Goal: Task Accomplishment & Management: Complete application form

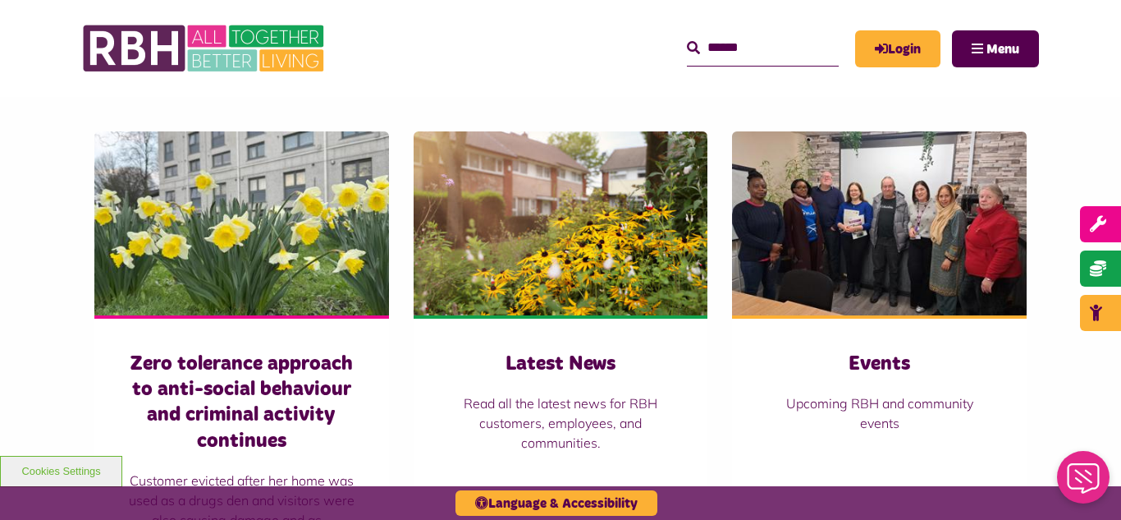
scroll to position [1084, 0]
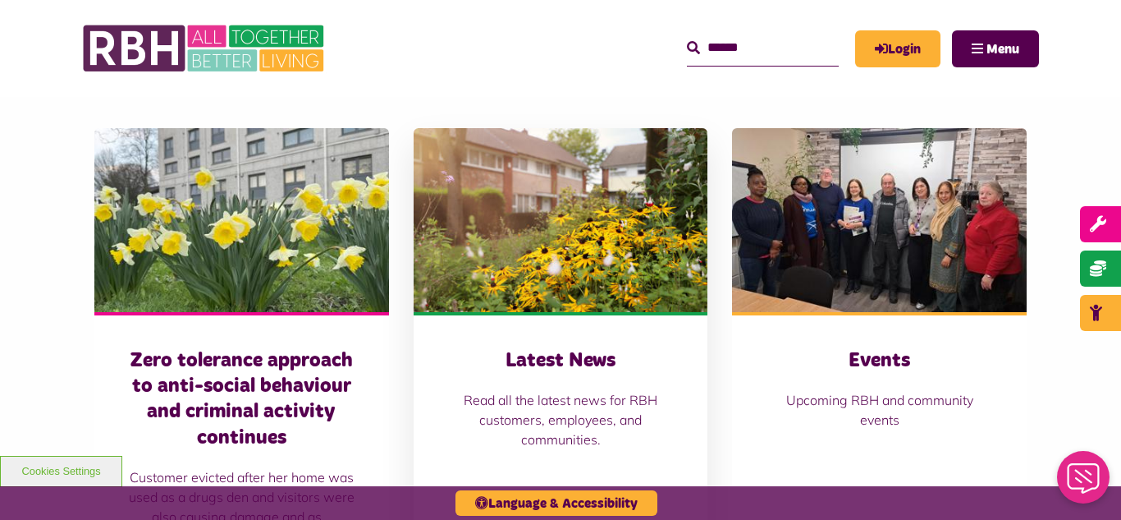
click at [477, 252] on img at bounding box center [561, 220] width 295 height 184
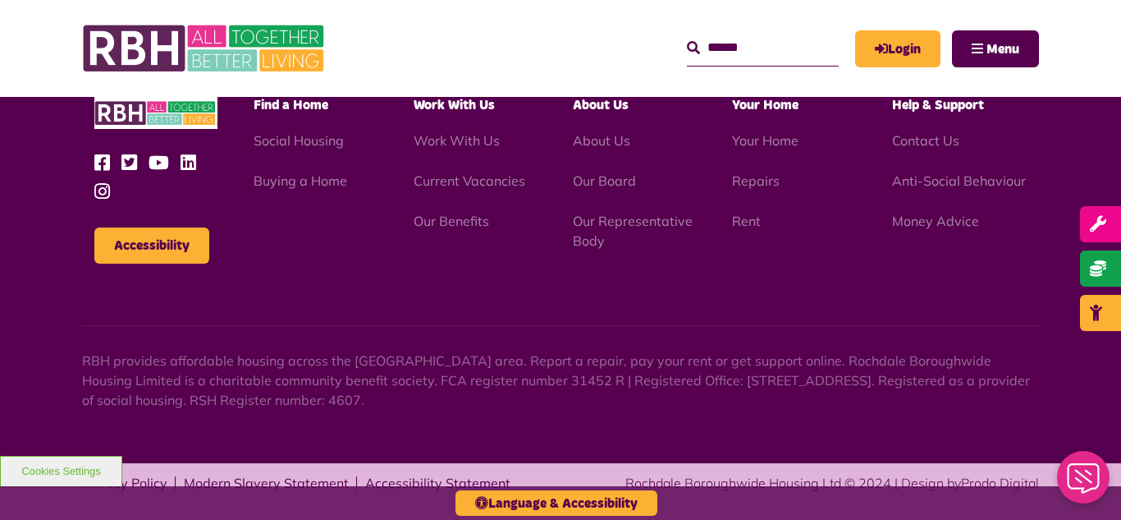
scroll to position [1787, 0]
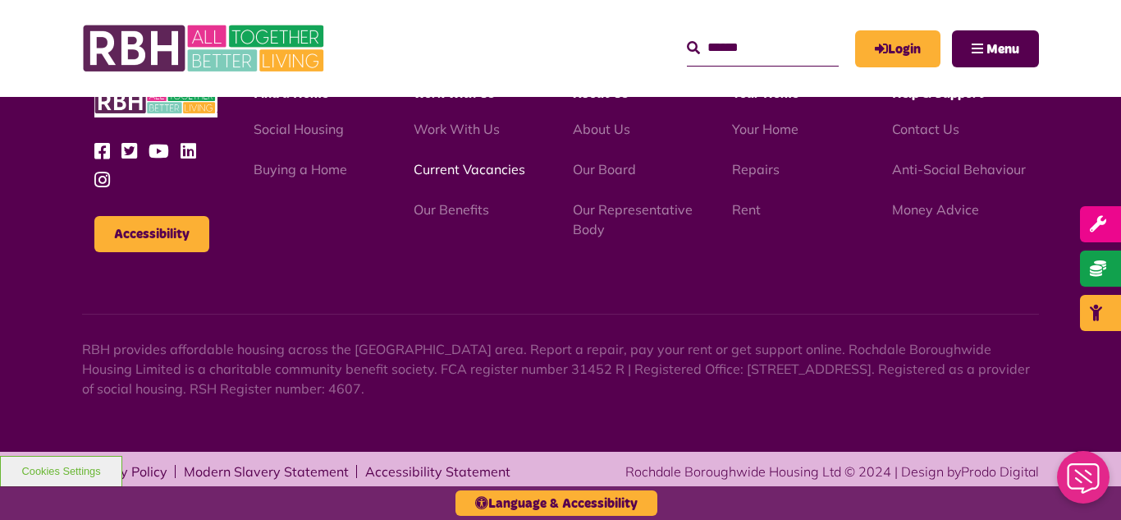
click at [446, 171] on link "Current Vacancies" at bounding box center [470, 169] width 112 height 16
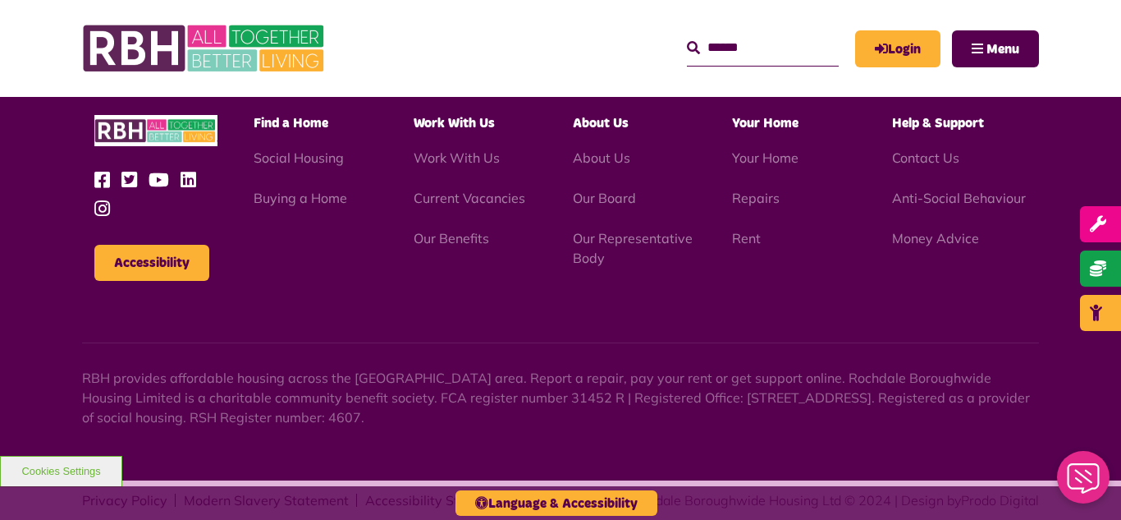
scroll to position [2718, 0]
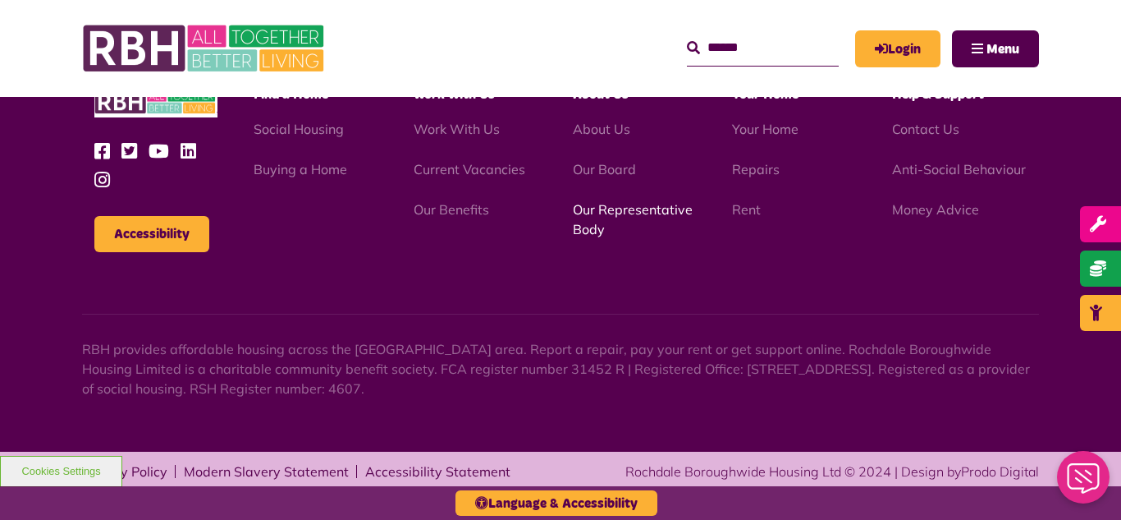
click at [607, 207] on link "Our Representative Body" at bounding box center [633, 219] width 120 height 36
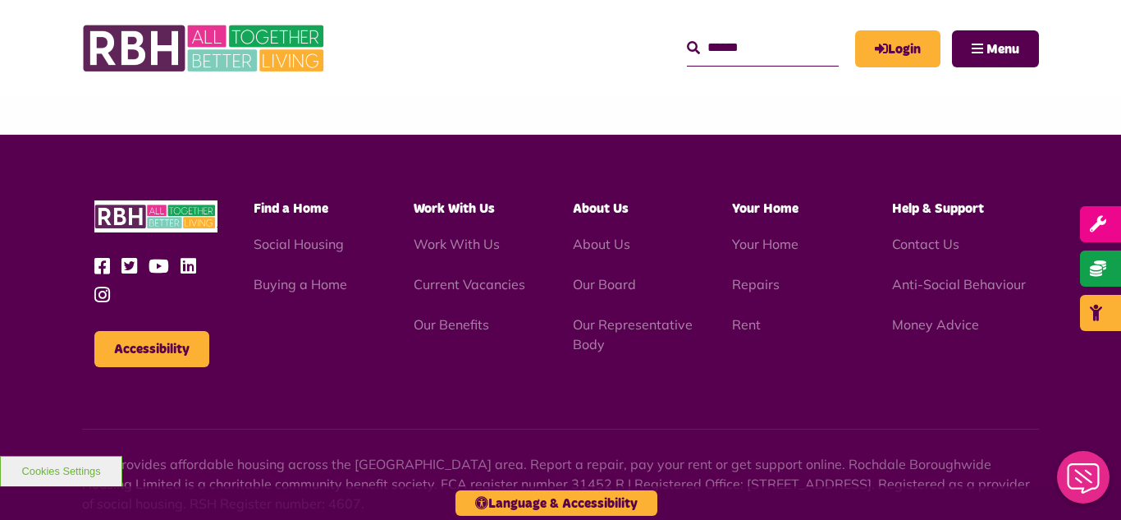
scroll to position [4766, 0]
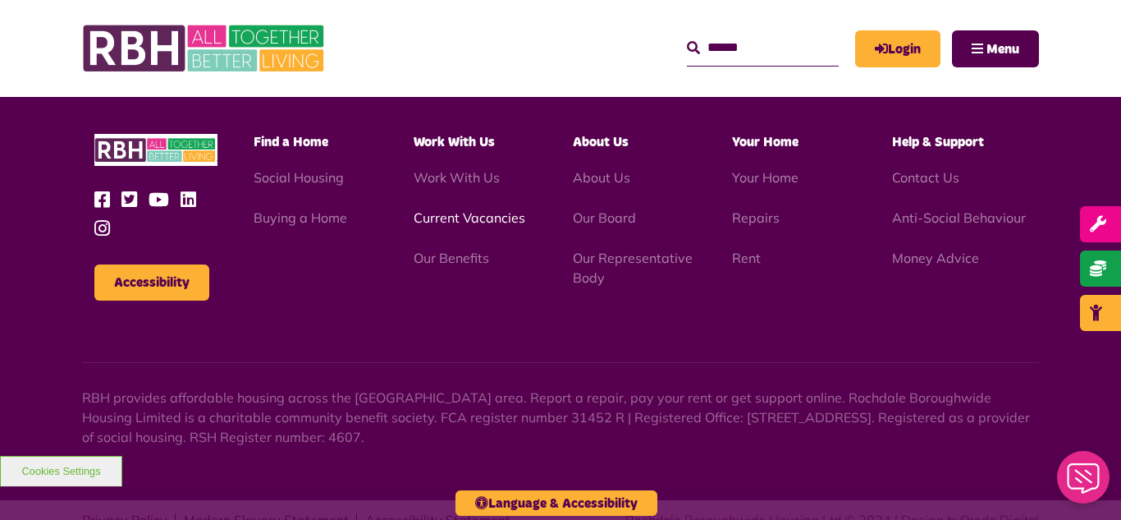
click at [484, 209] on link "Current Vacancies" at bounding box center [470, 217] width 112 height 16
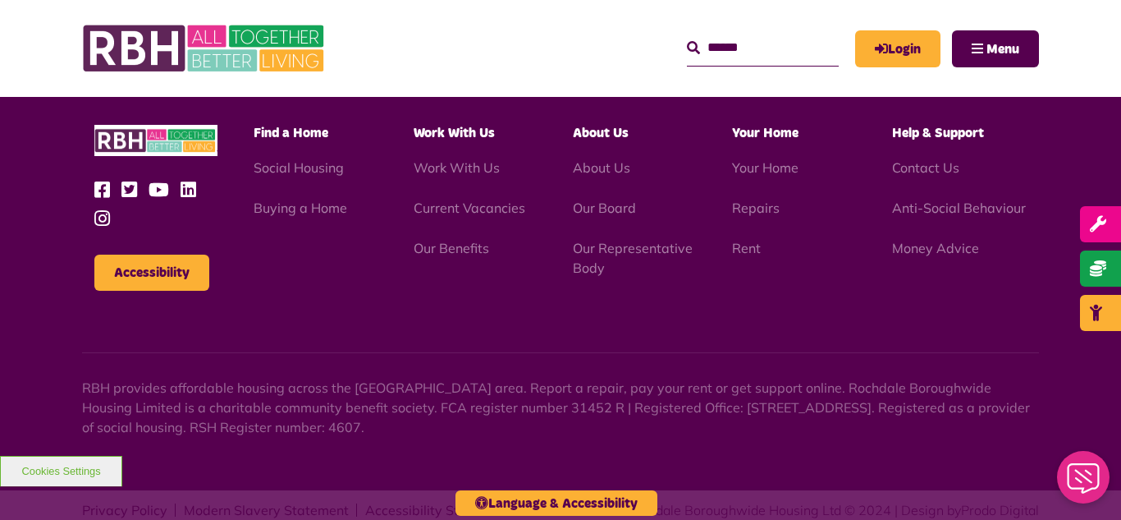
scroll to position [2718, 0]
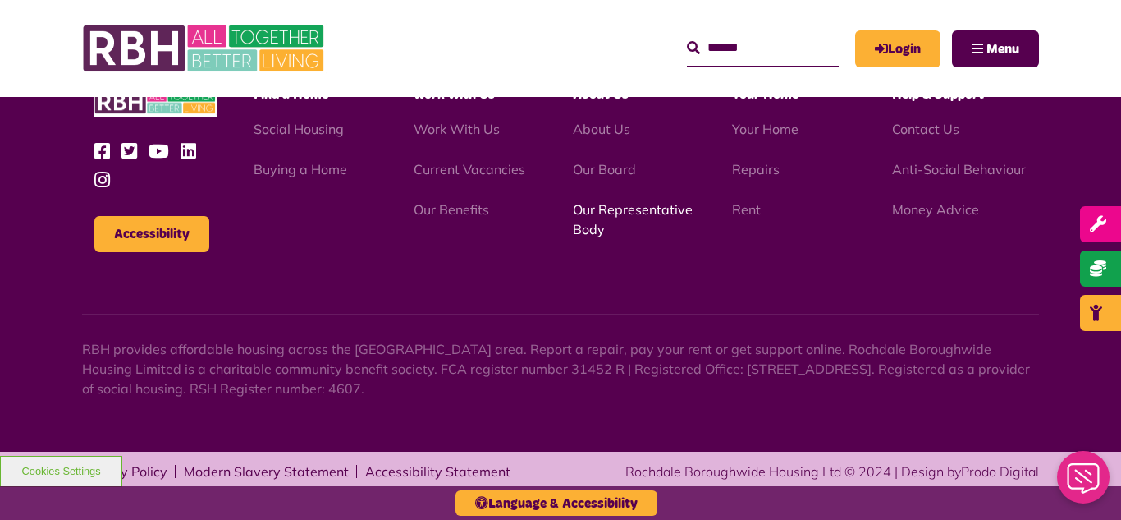
click at [619, 213] on link "Our Representative Body" at bounding box center [633, 219] width 120 height 36
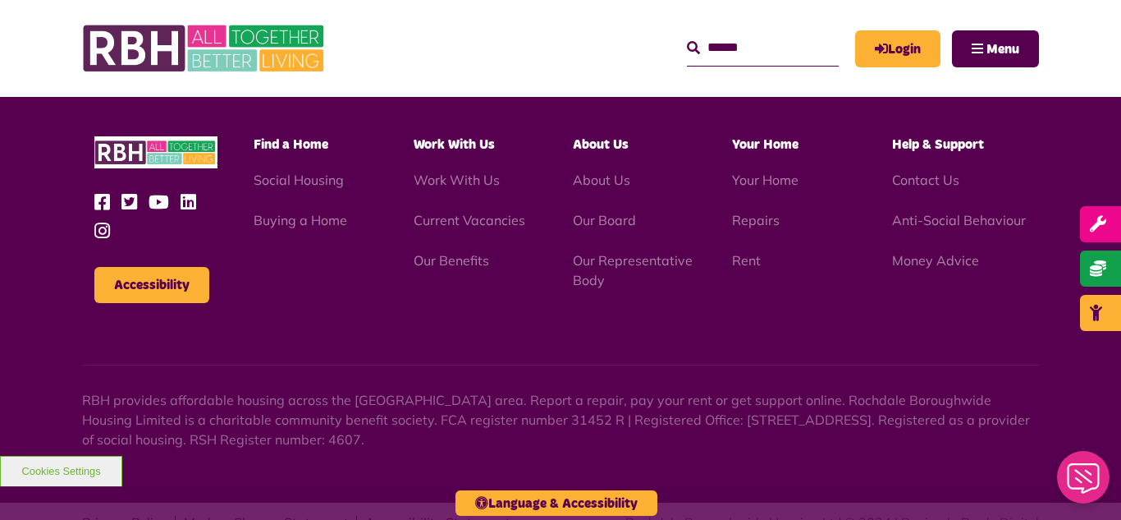
scroll to position [4766, 0]
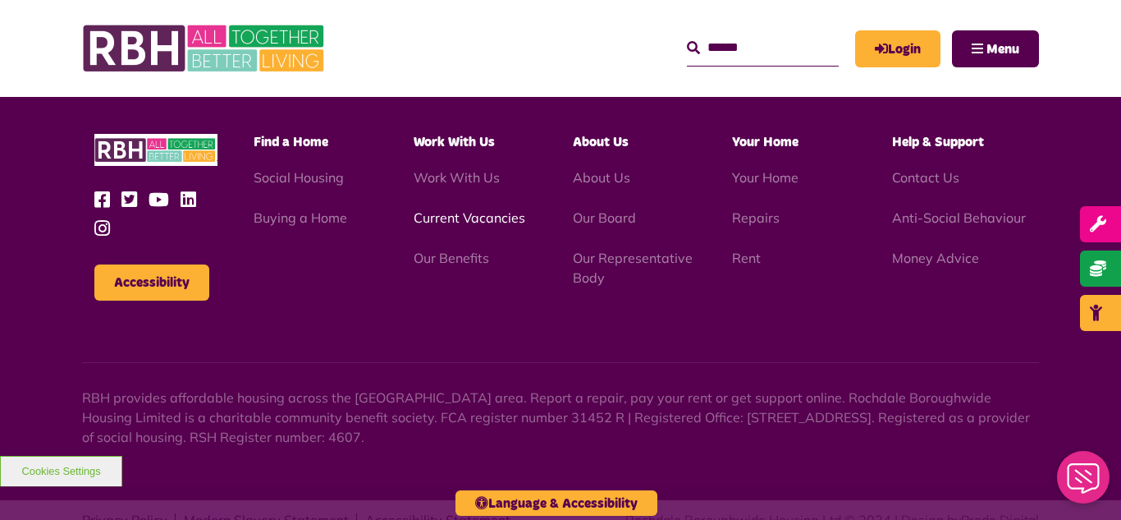
click at [463, 209] on link "Current Vacancies" at bounding box center [470, 217] width 112 height 16
click at [473, 209] on link "Current Vacancies" at bounding box center [470, 217] width 112 height 16
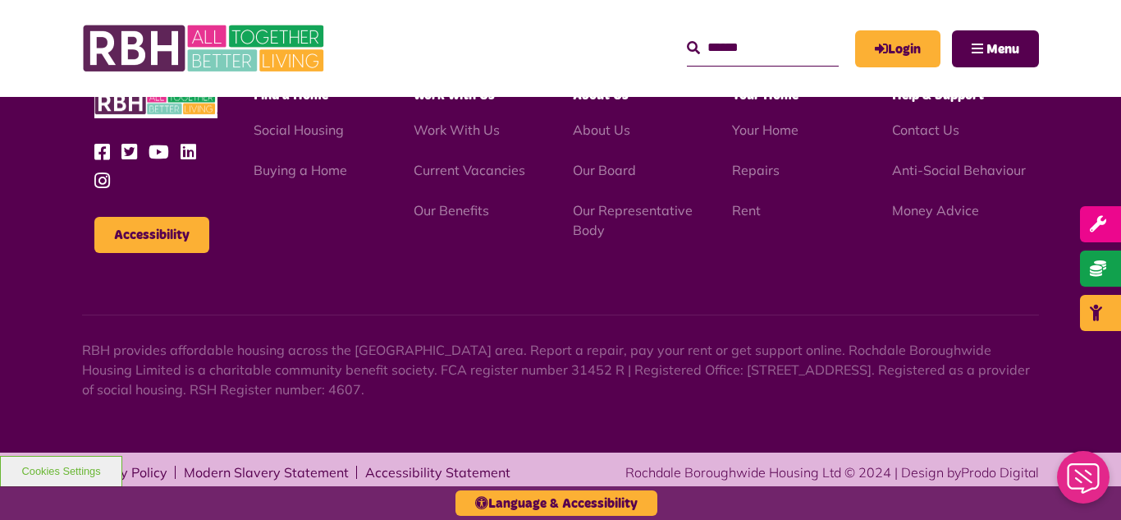
scroll to position [2718, 0]
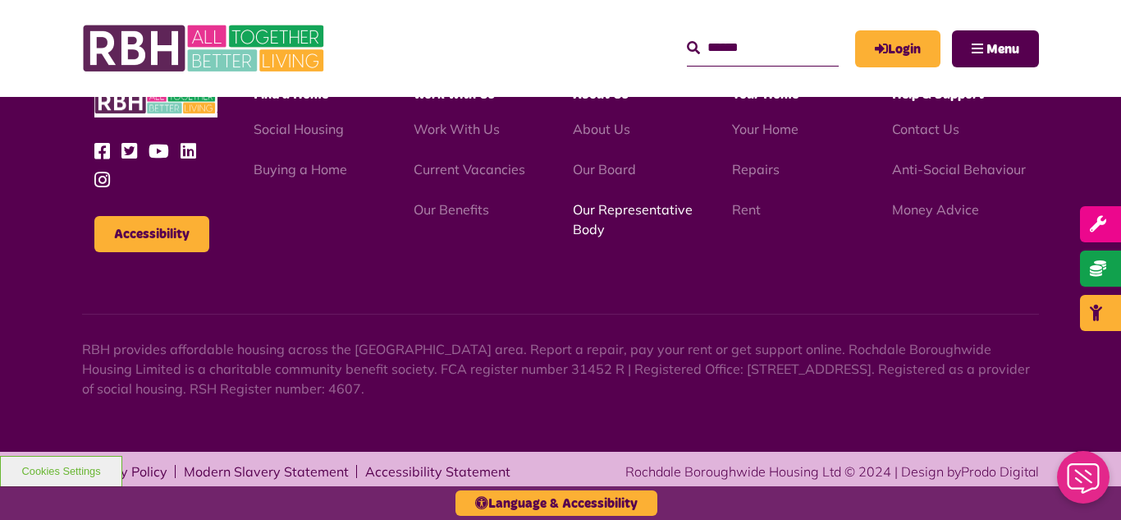
click at [612, 212] on link "Our Representative Body" at bounding box center [633, 219] width 120 height 36
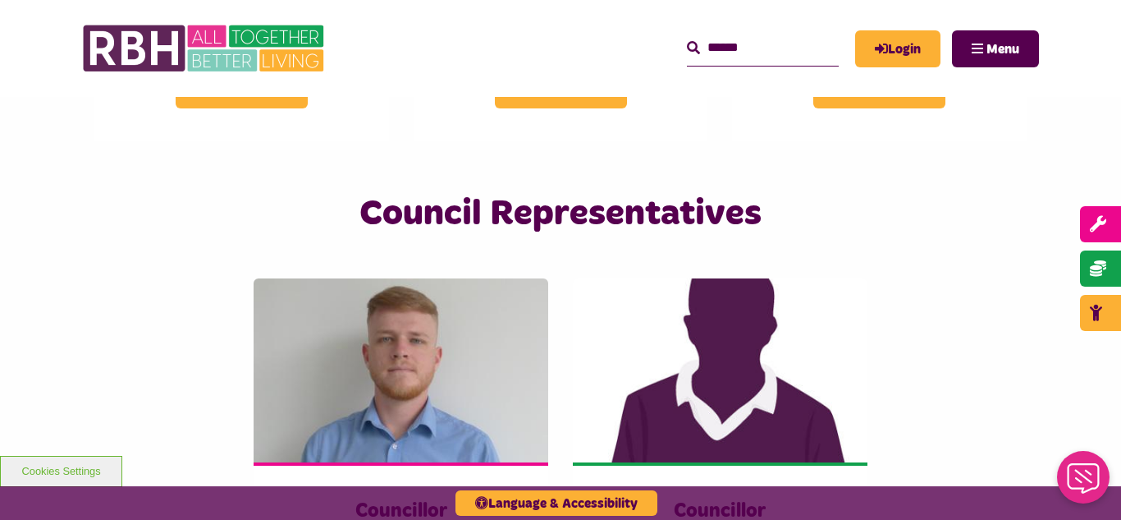
scroll to position [3420, 0]
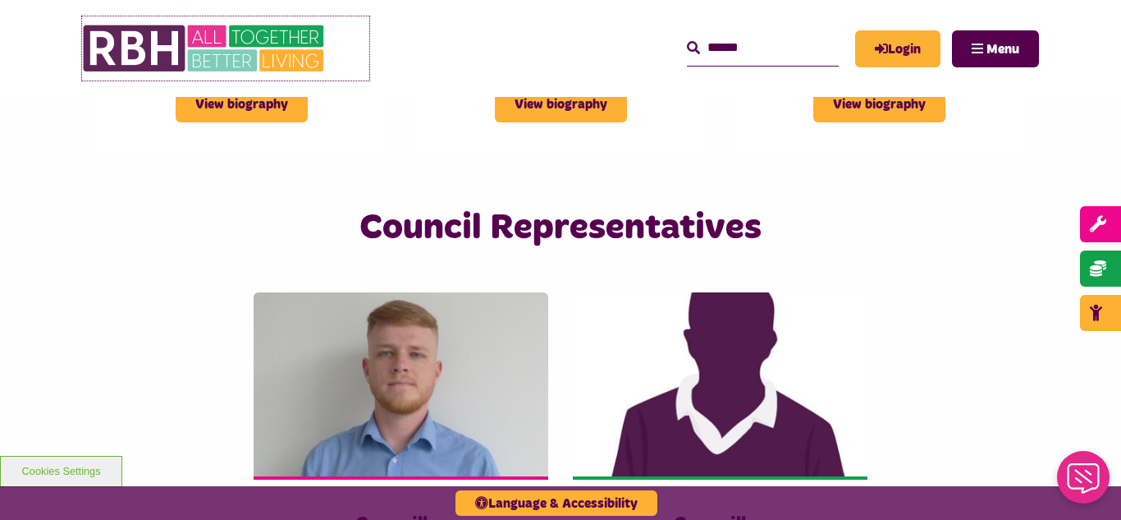
click at [175, 49] on img at bounding box center [205, 48] width 246 height 64
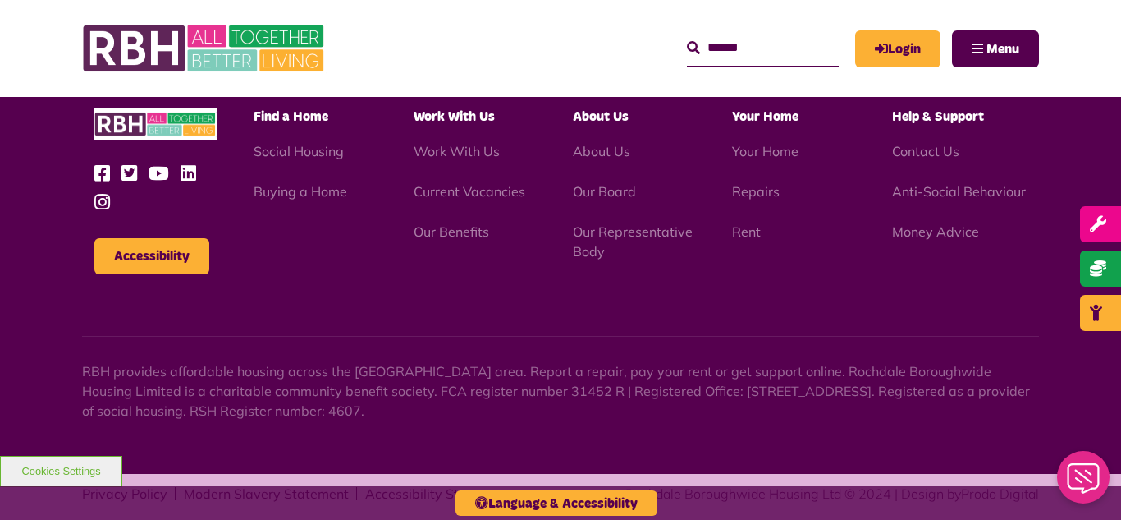
scroll to position [2718, 0]
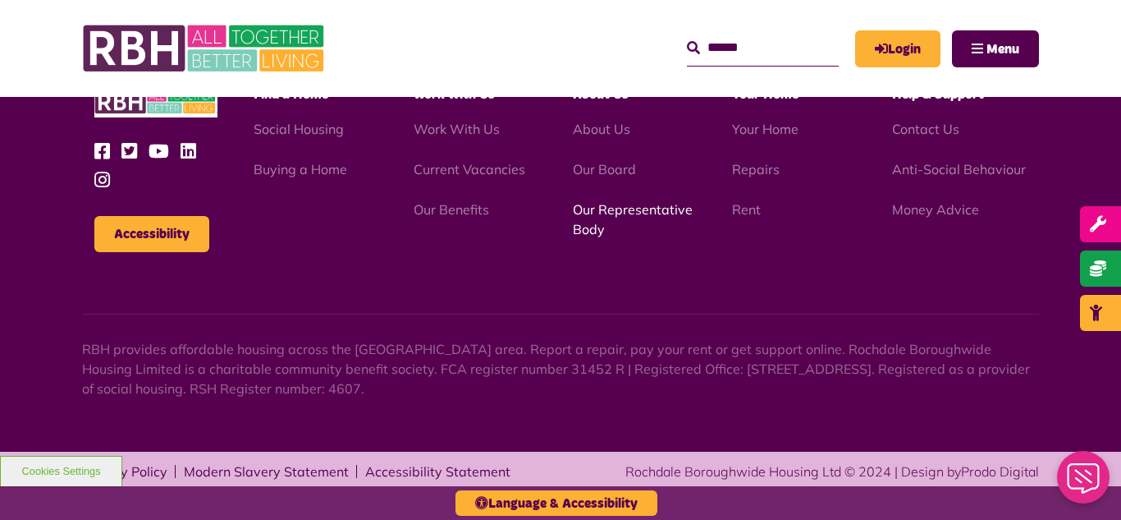
click at [628, 213] on link "Our Representative Body" at bounding box center [633, 219] width 120 height 36
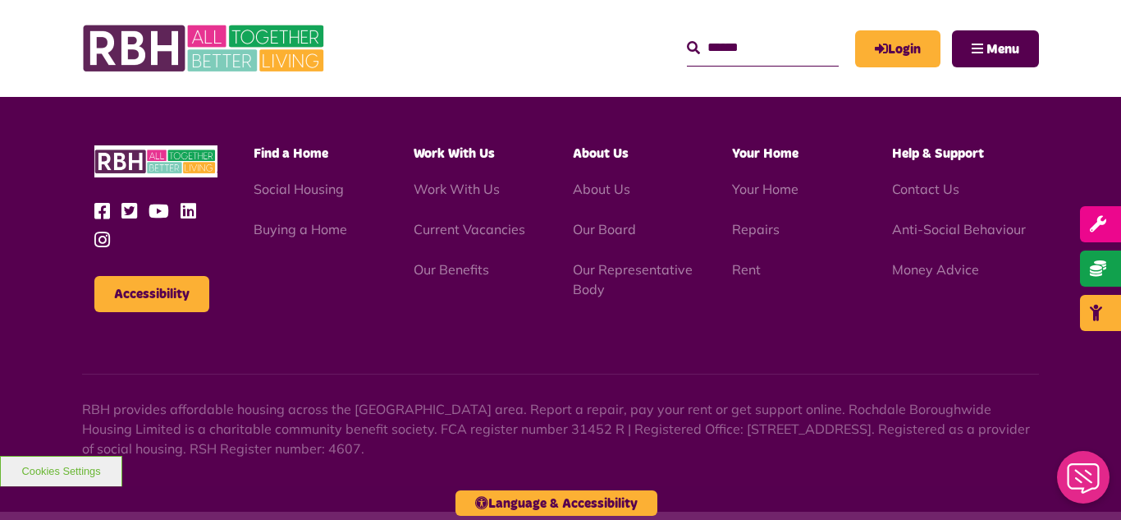
scroll to position [4766, 0]
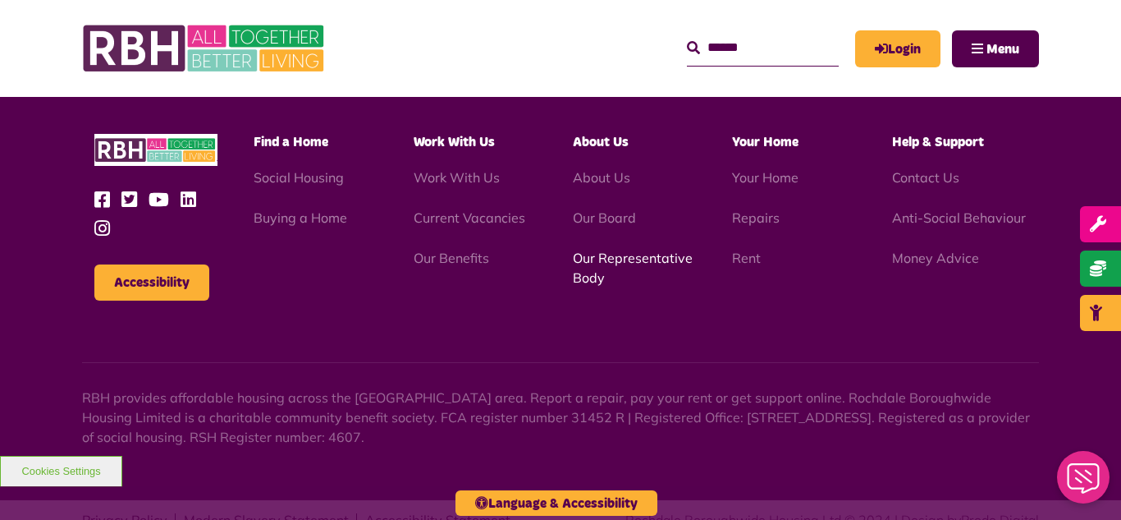
click at [607, 250] on link "Our Representative Body" at bounding box center [633, 268] width 120 height 36
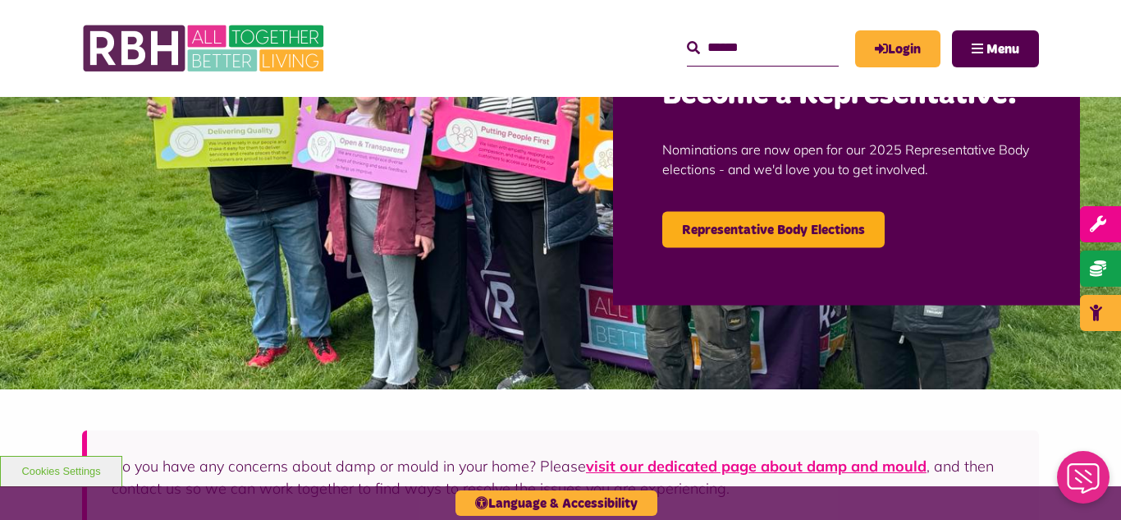
scroll to position [164, 0]
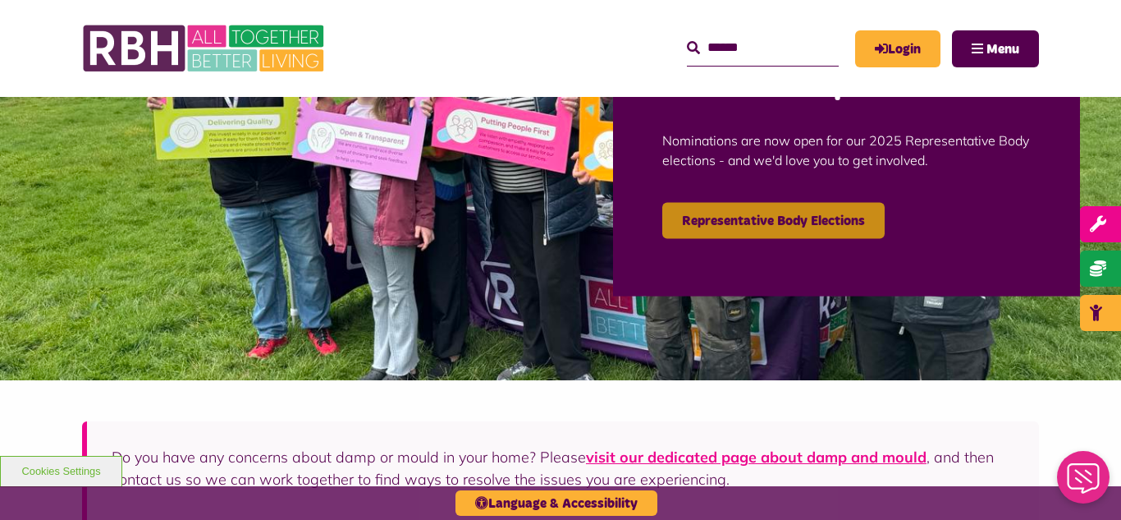
click at [722, 220] on link "Representative Body Elections" at bounding box center [773, 220] width 222 height 36
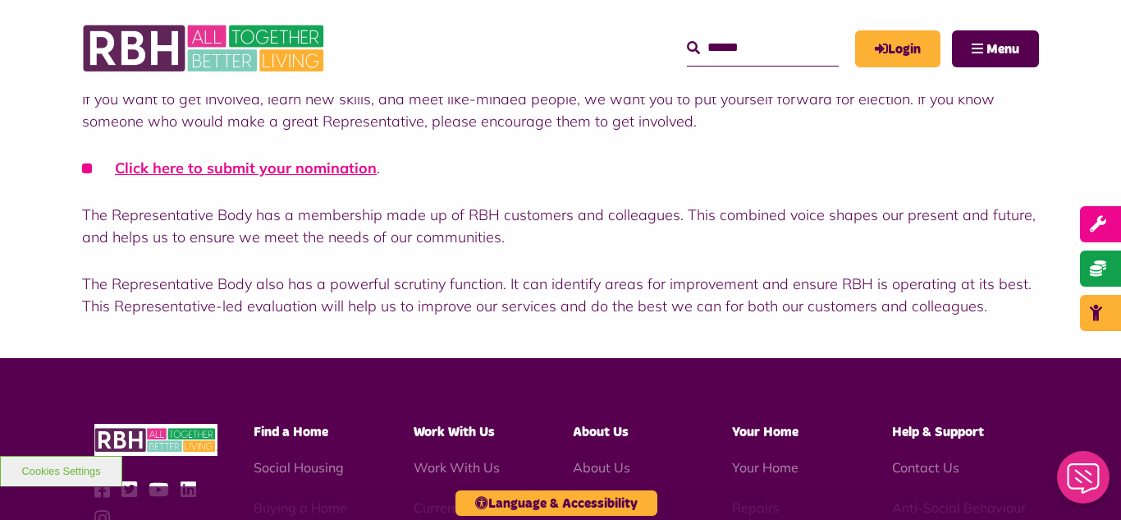
scroll to position [558, 0]
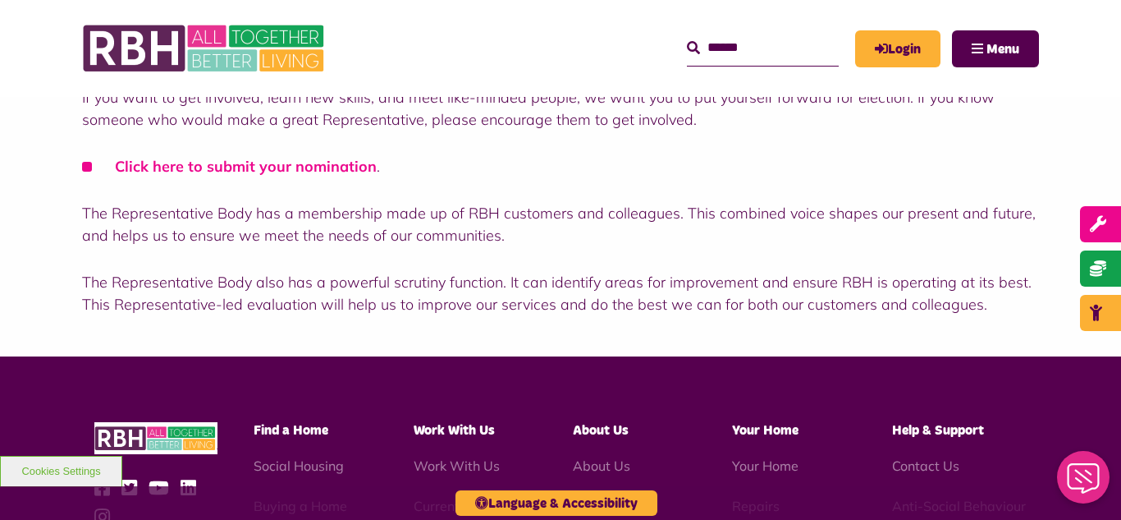
click at [273, 172] on link "Click here to submit your nomination" at bounding box center [246, 166] width 262 height 19
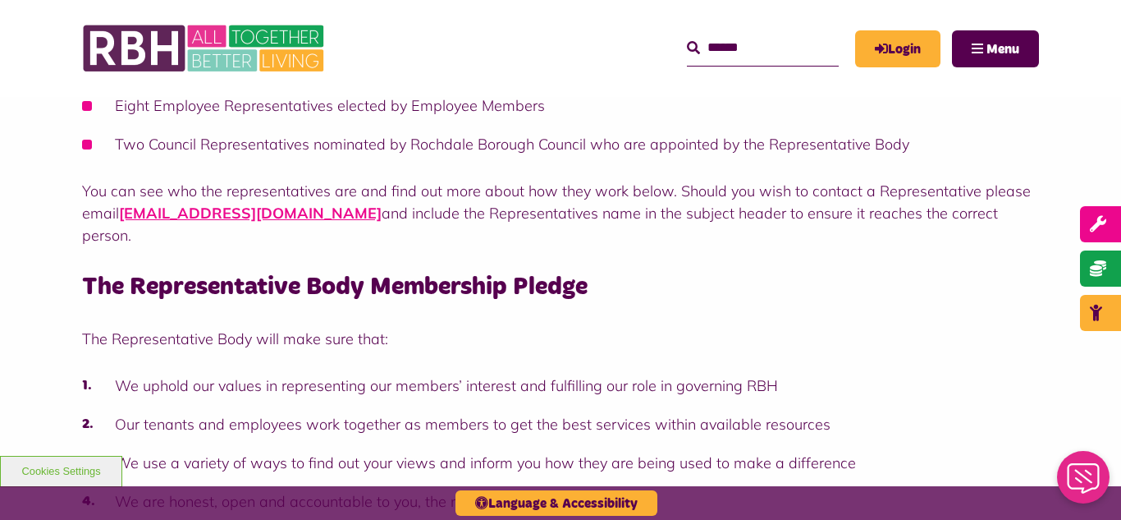
scroll to position [493, 0]
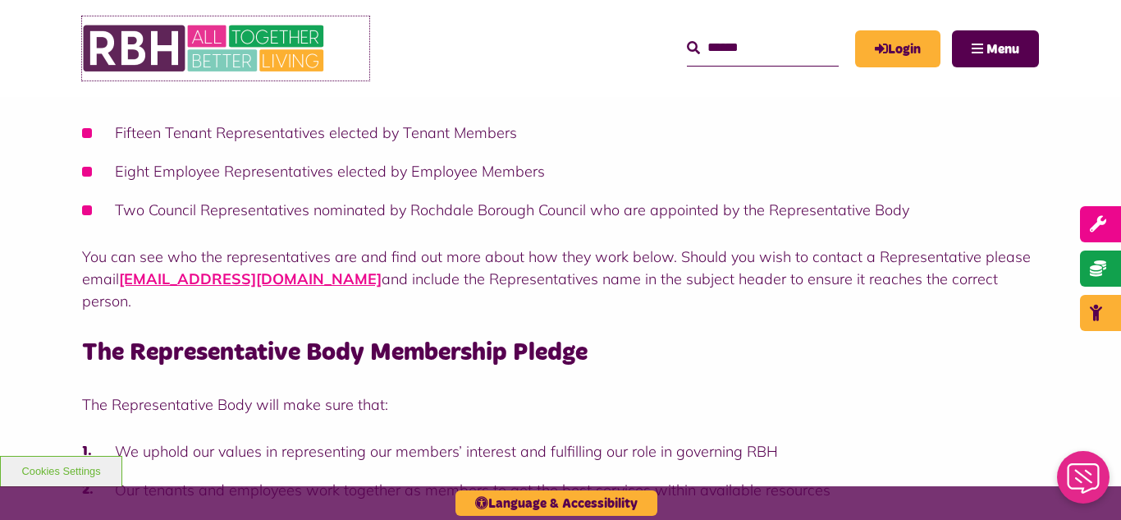
click at [177, 51] on img at bounding box center [205, 48] width 246 height 64
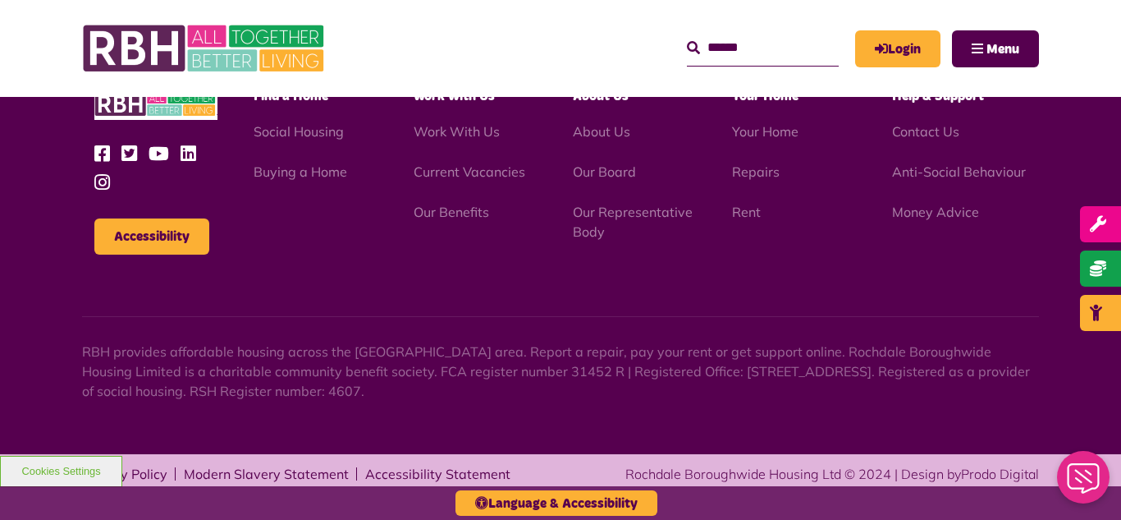
scroll to position [1787, 0]
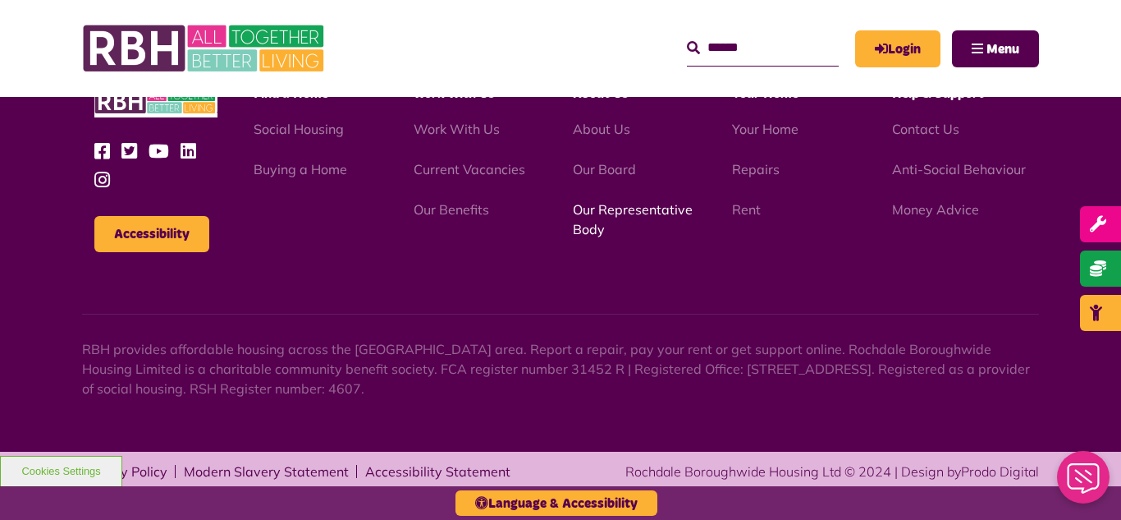
click at [614, 216] on link "Our Representative Body" at bounding box center [633, 219] width 120 height 36
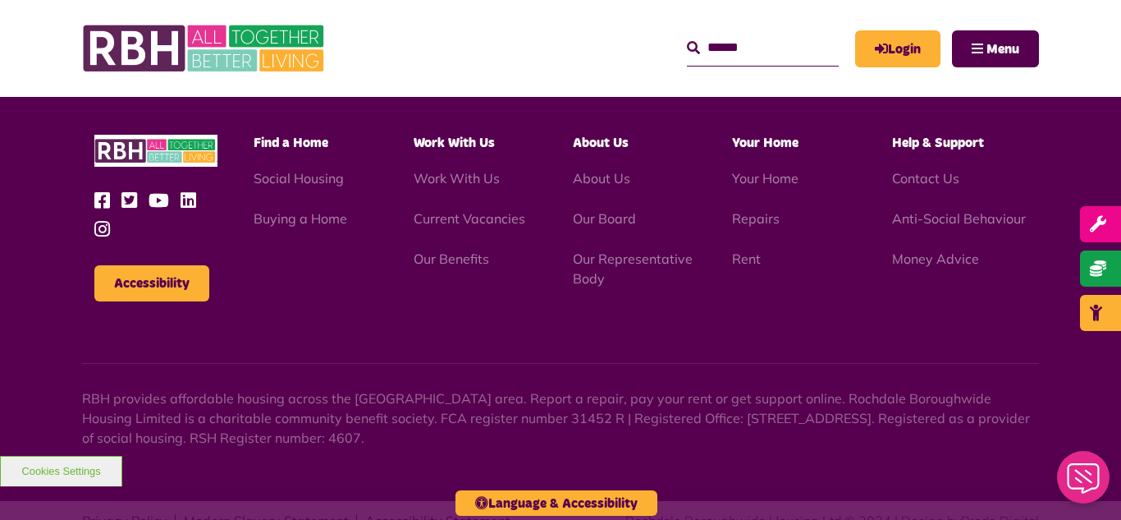
scroll to position [4766, 0]
click at [471, 209] on link "Current Vacancies" at bounding box center [470, 217] width 112 height 16
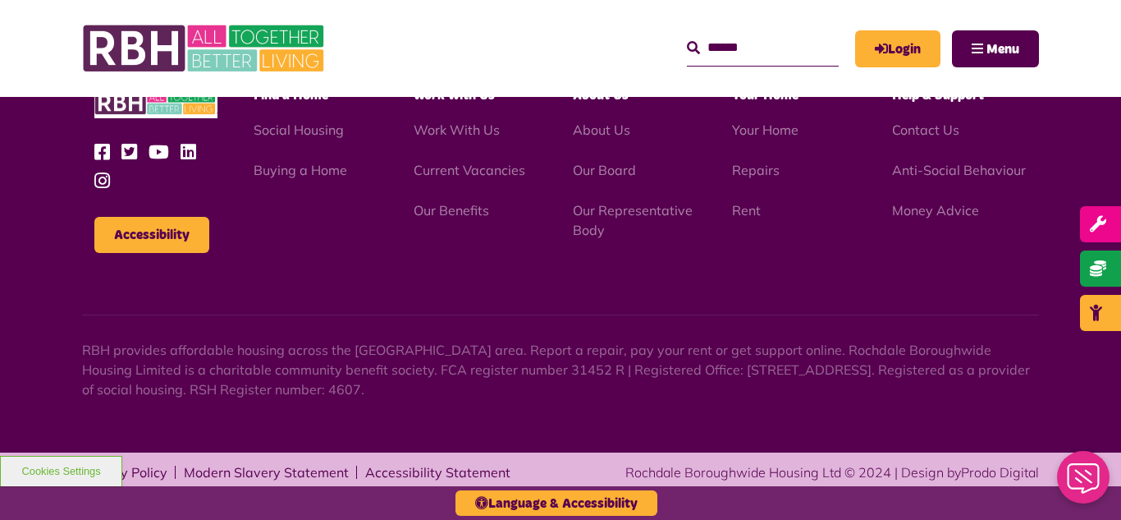
scroll to position [2718, 0]
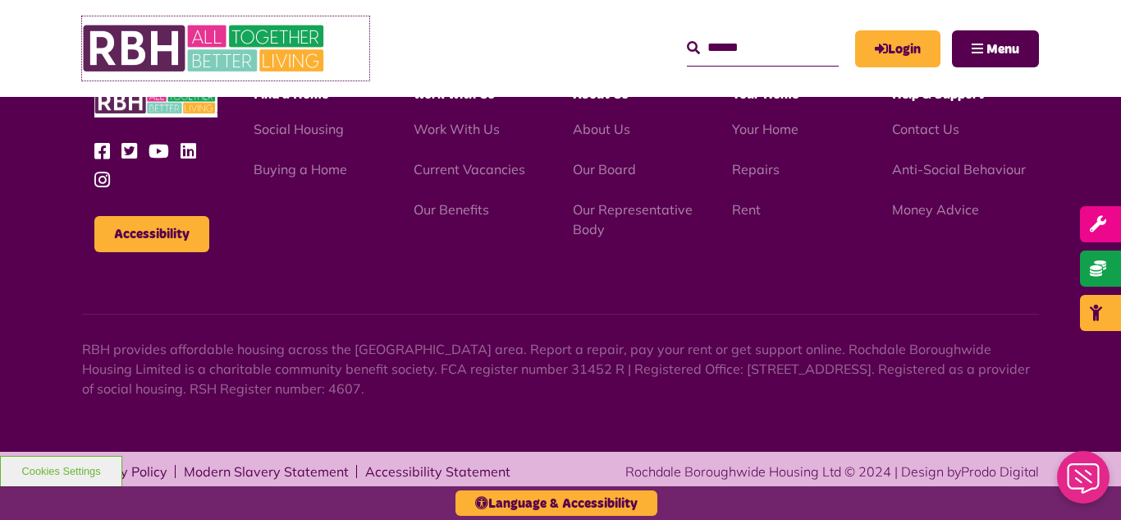
click at [166, 57] on img at bounding box center [205, 48] width 246 height 64
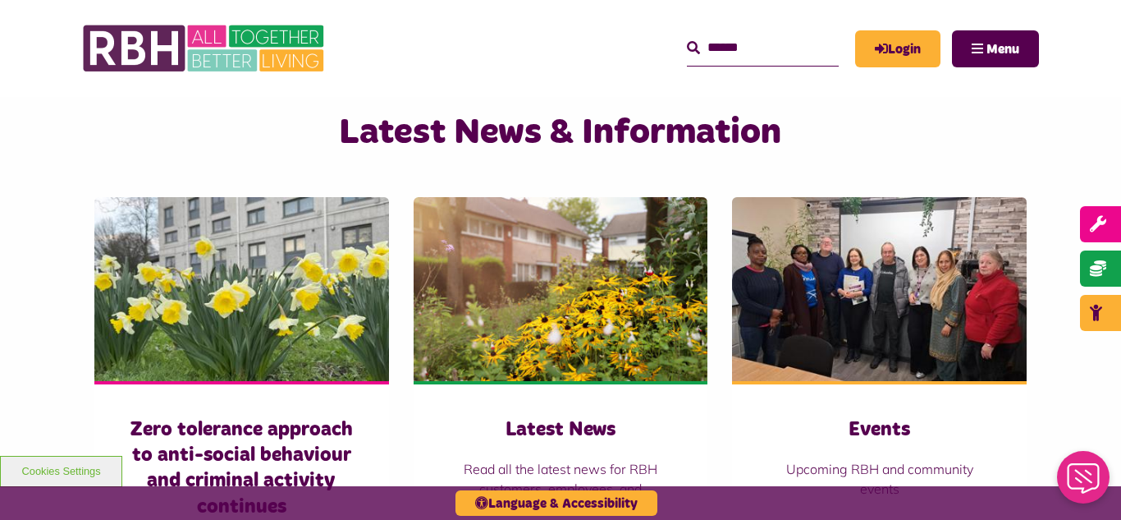
scroll to position [1018, 0]
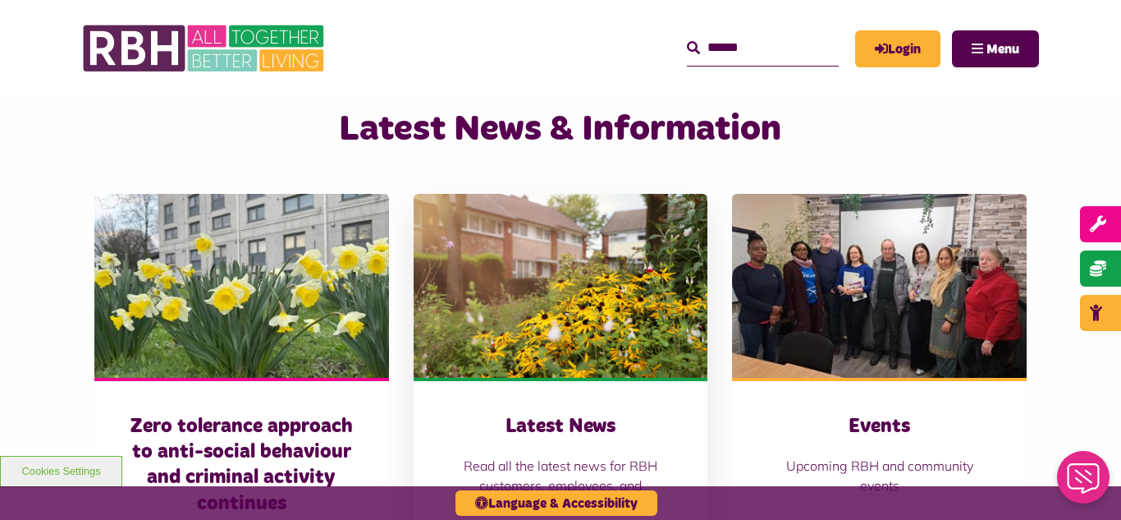
click at [522, 344] on img at bounding box center [561, 286] width 295 height 184
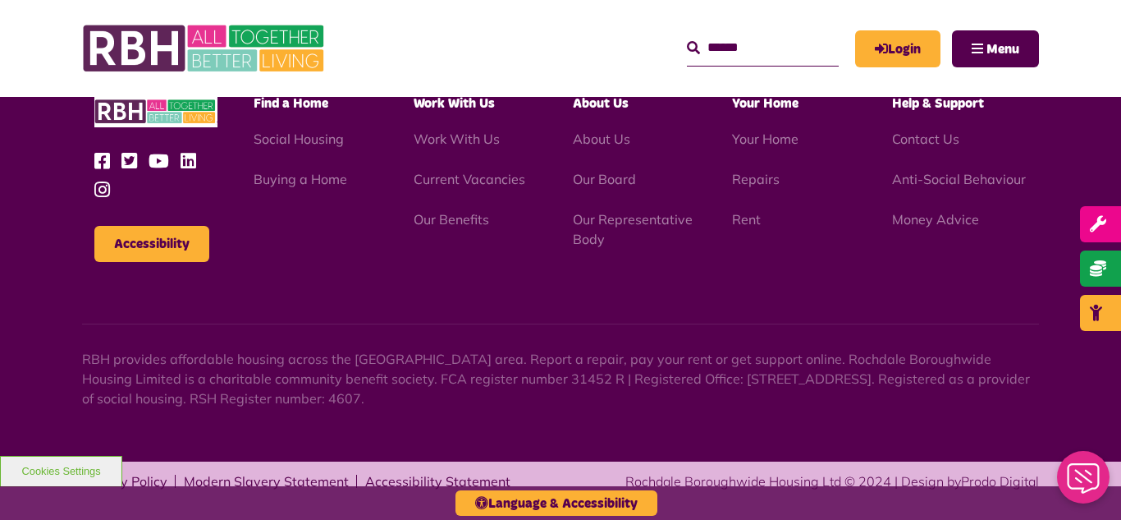
scroll to position [1787, 0]
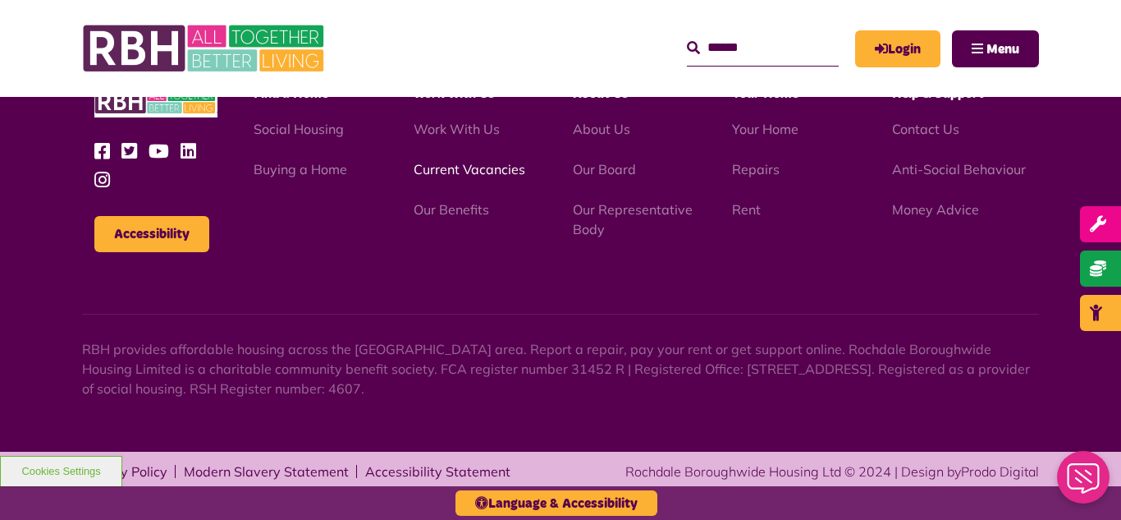
click at [446, 167] on link "Current Vacancies" at bounding box center [470, 169] width 112 height 16
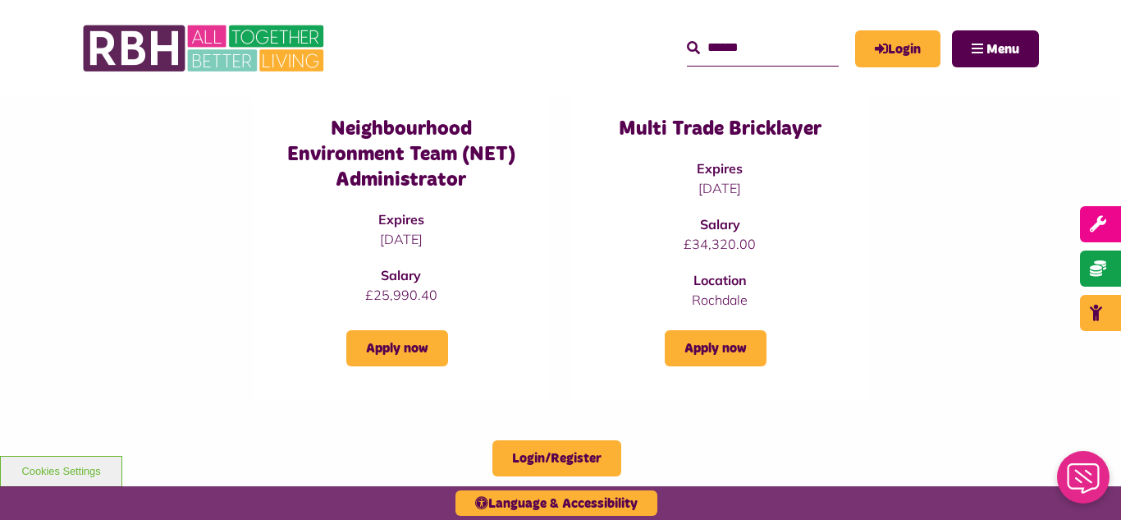
scroll to position [1478, 0]
